Goal: Task Accomplishment & Management: Use online tool/utility

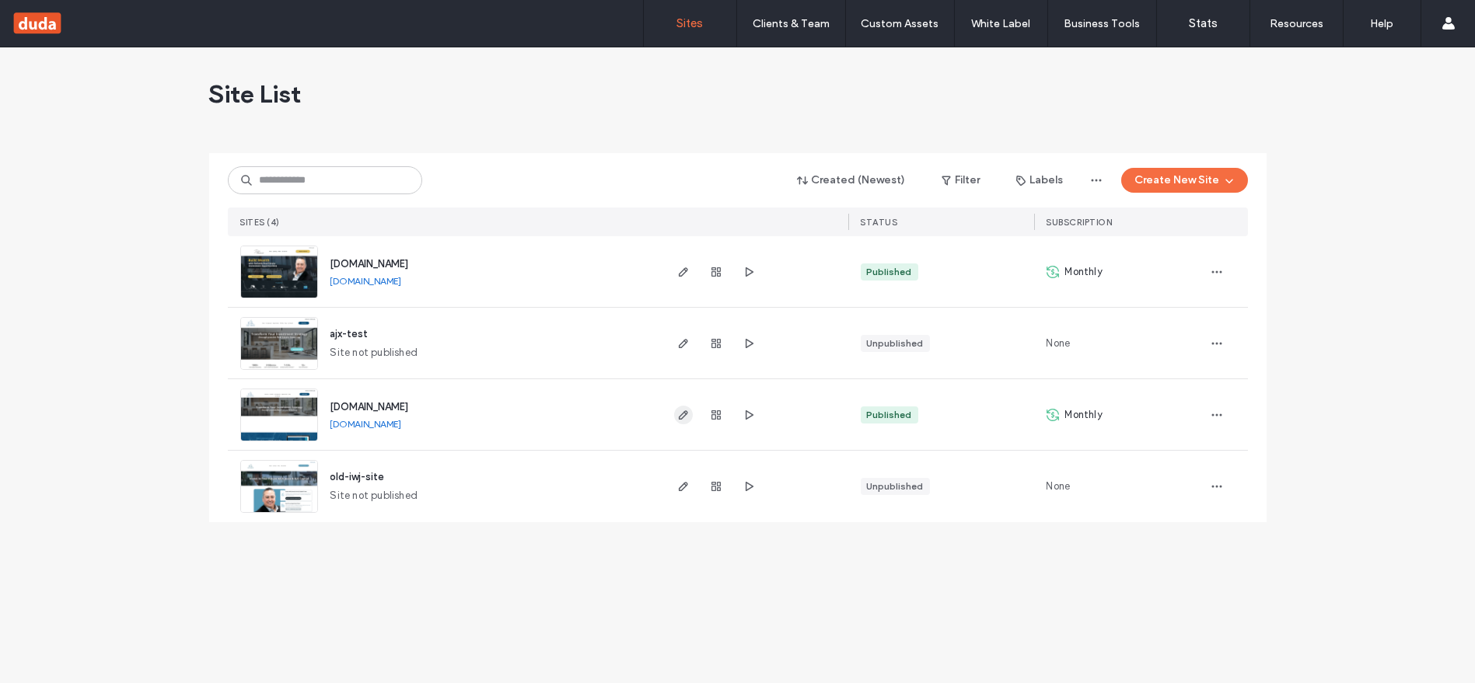
click at [679, 414] on icon "button" at bounding box center [683, 415] width 12 height 12
click at [1212, 421] on span "button" at bounding box center [1216, 415] width 25 height 25
click at [1148, 564] on div "Site Dashboard" at bounding box center [1159, 574] width 138 height 30
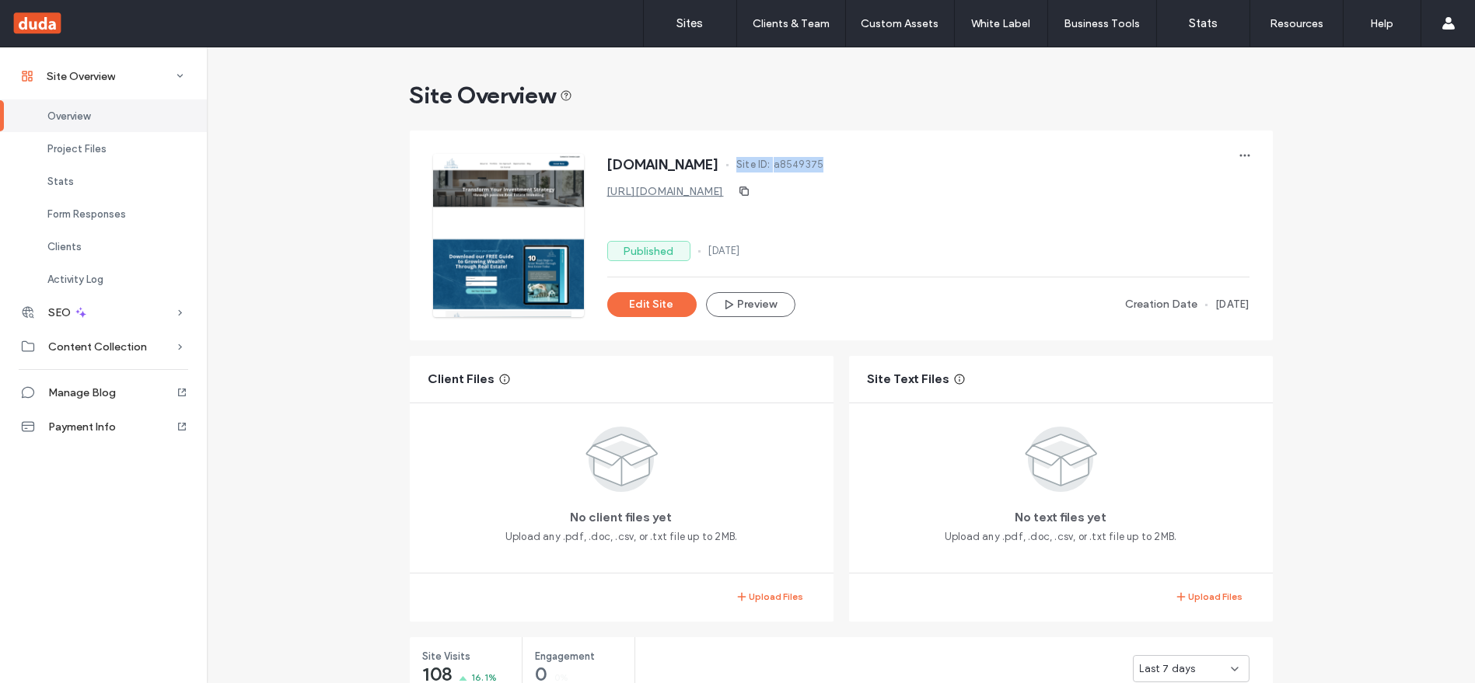
drag, startPoint x: 830, startPoint y: 162, endPoint x: 731, endPoint y: 162, distance: 99.5
click at [731, 162] on div "www.ajxcap.com Site ID: a8549375" at bounding box center [928, 166] width 642 height 25
copy div "Site ID: a8549375"
click at [677, 307] on button "Edit Site" at bounding box center [651, 304] width 89 height 25
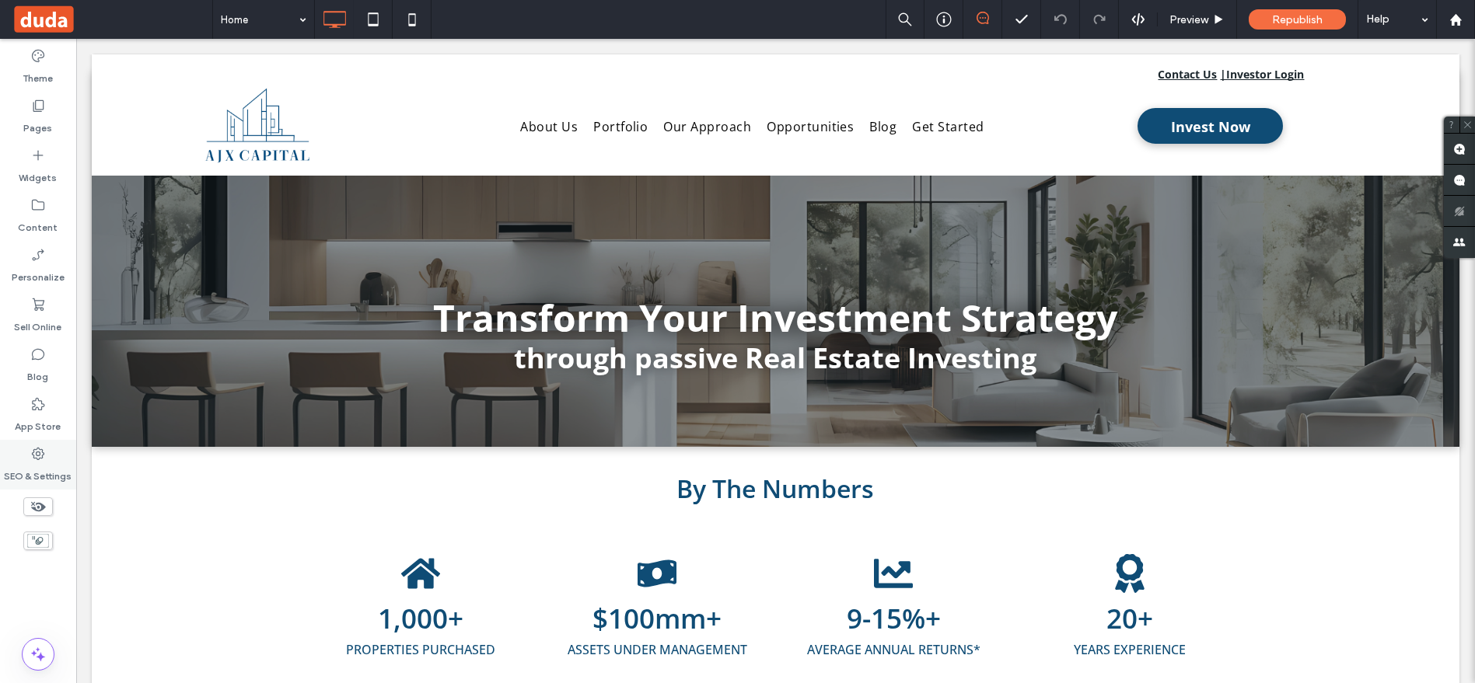
click at [42, 463] on label "SEO & Settings" at bounding box center [39, 473] width 68 height 22
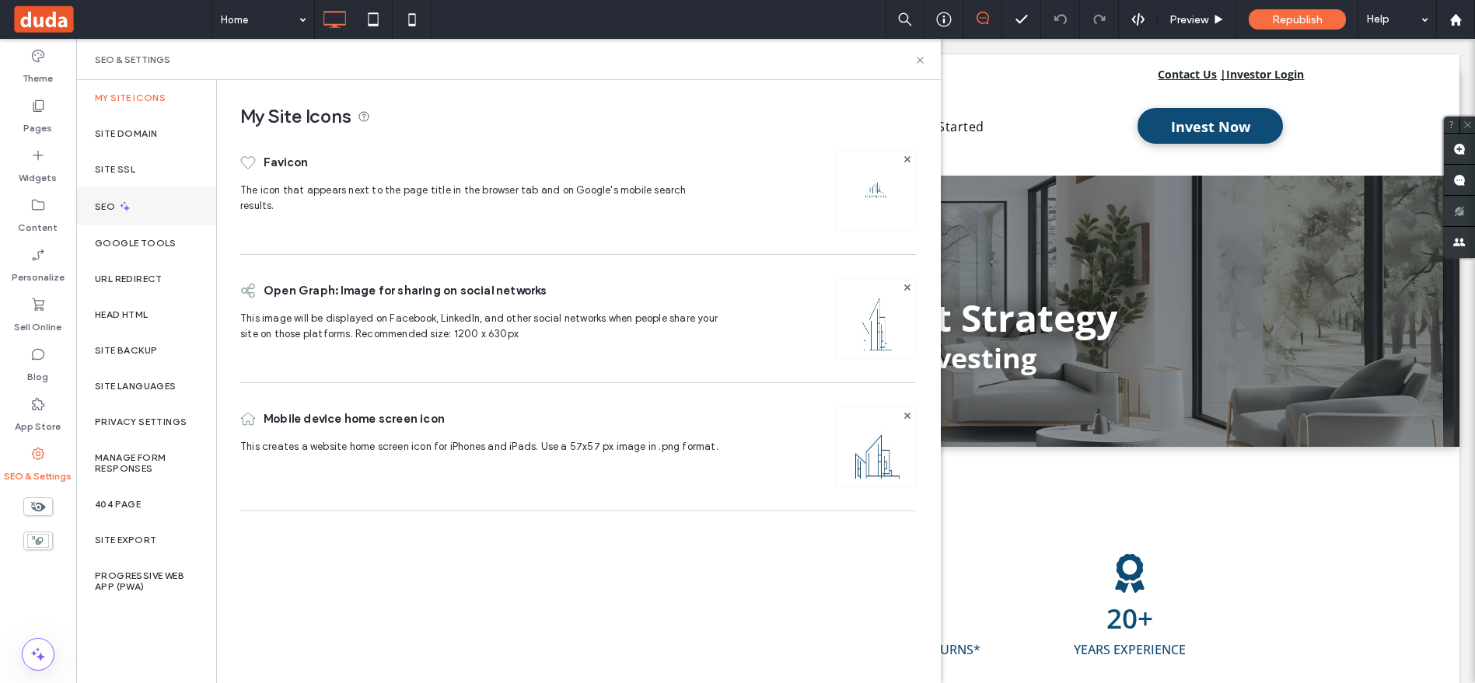
click at [124, 208] on use at bounding box center [125, 206] width 10 height 10
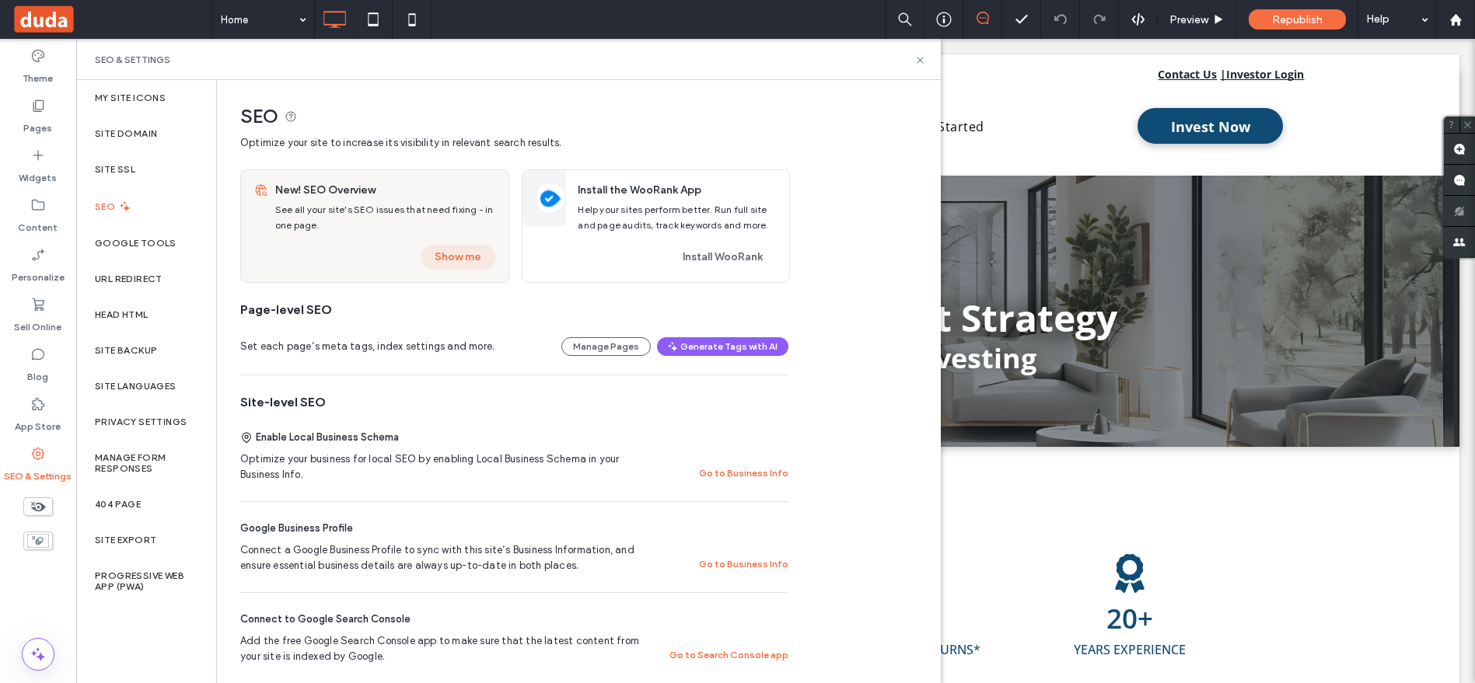
click at [474, 253] on button "Show me" at bounding box center [458, 257] width 75 height 25
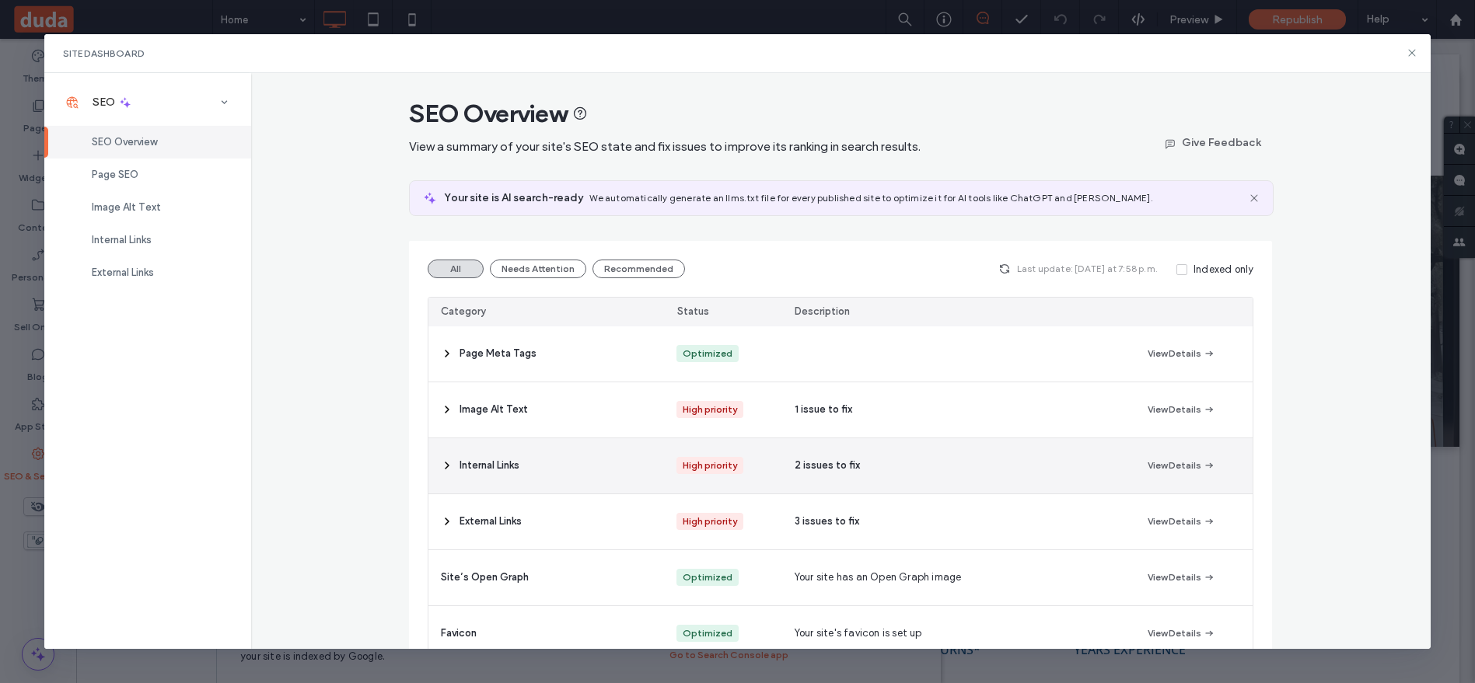
click at [684, 473] on div "High priority" at bounding box center [710, 465] width 54 height 17
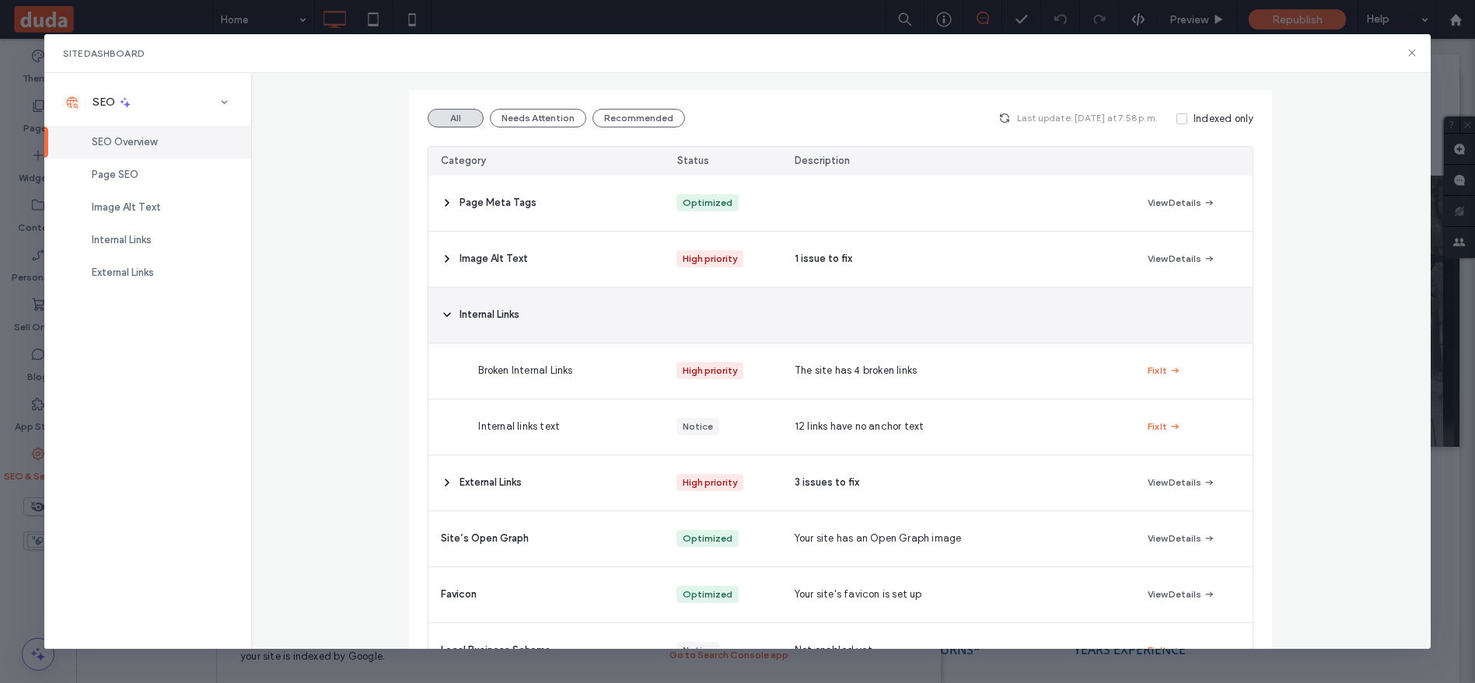
scroll to position [173, 0]
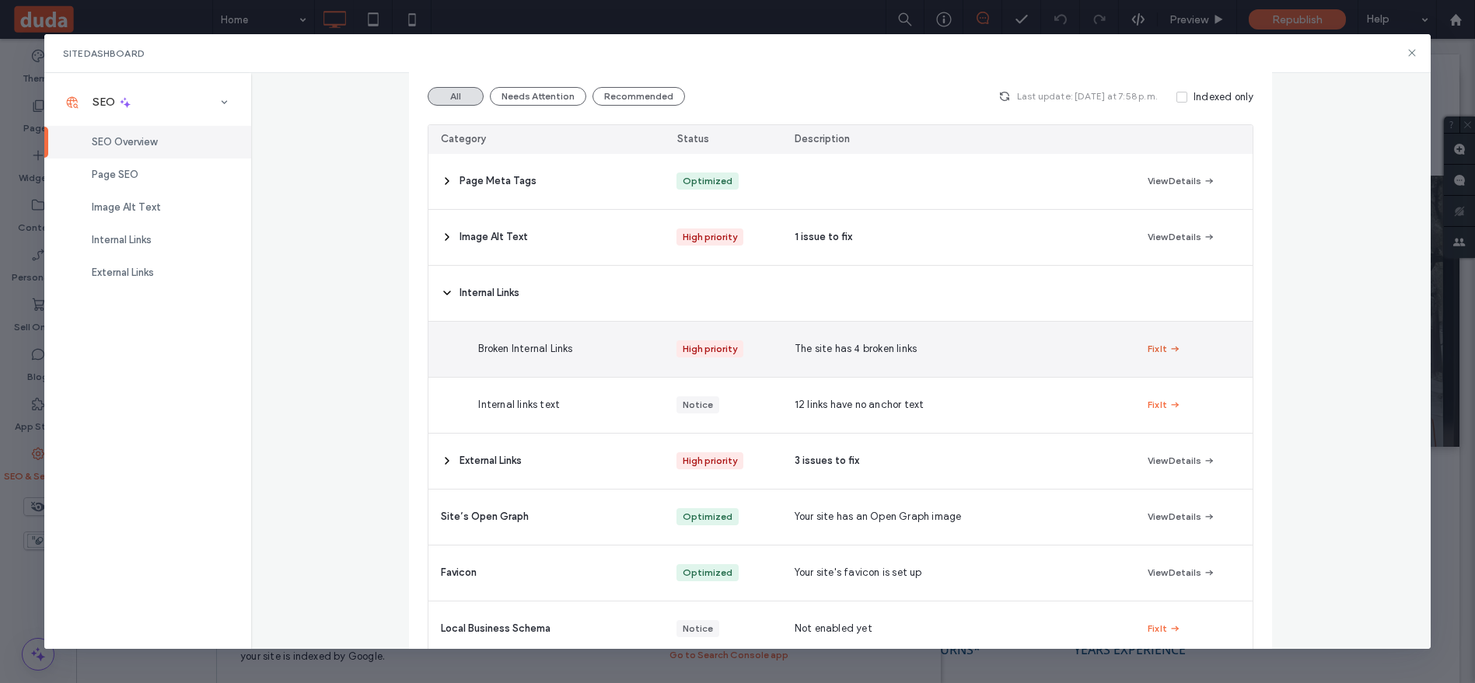
click at [1149, 355] on button "Fix It" at bounding box center [1164, 349] width 33 height 19
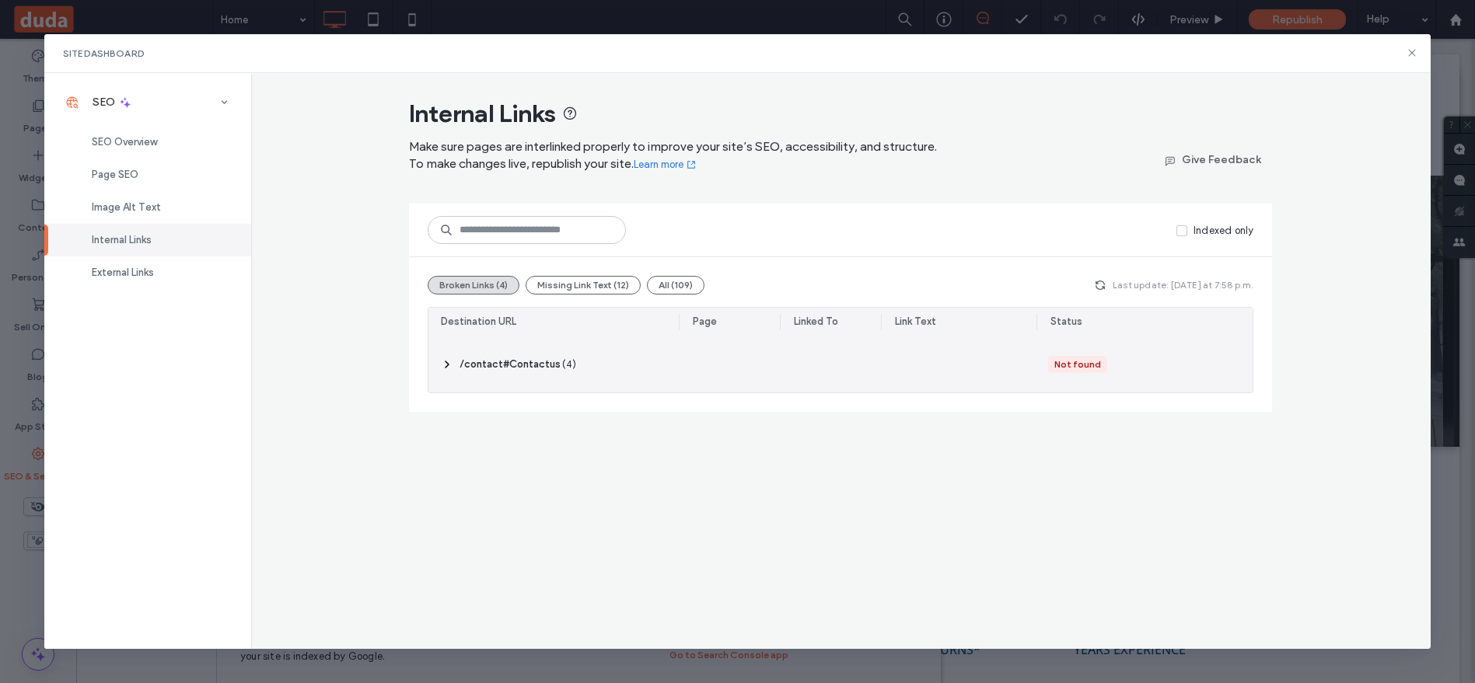
click at [452, 360] on icon at bounding box center [447, 364] width 12 height 12
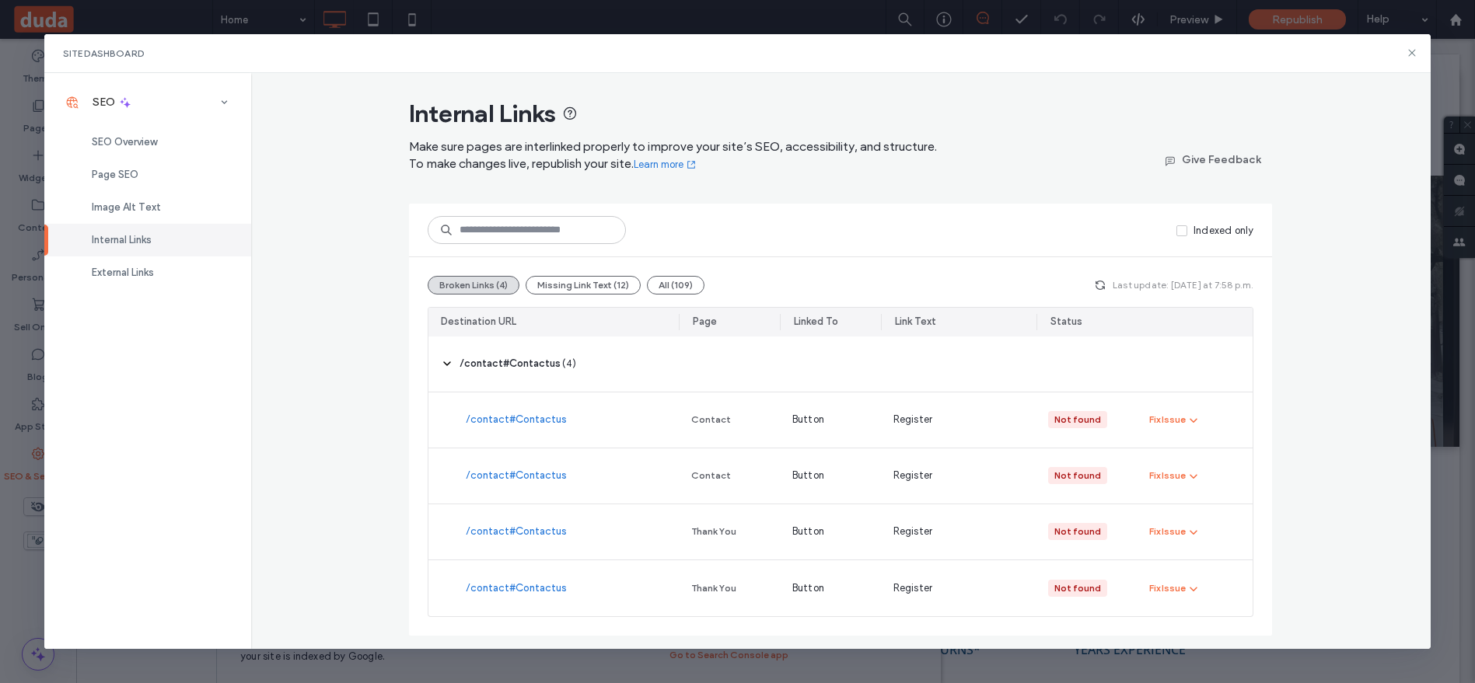
click at [1404, 55] on div "Site Dashboard" at bounding box center [737, 53] width 1386 height 39
